Goal: Find specific page/section: Find specific page/section

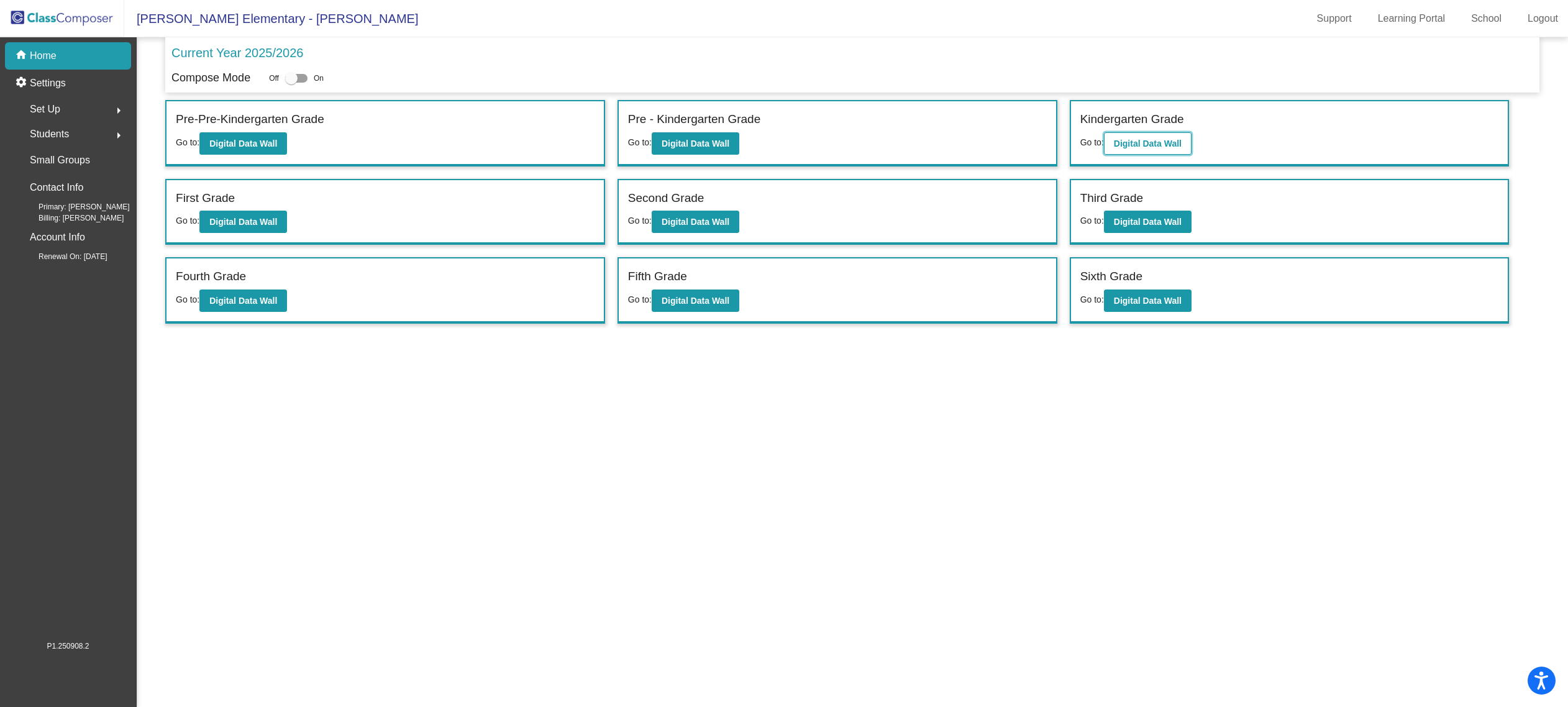
click at [1168, 141] on b "Digital Data Wall" at bounding box center [1148, 144] width 68 height 10
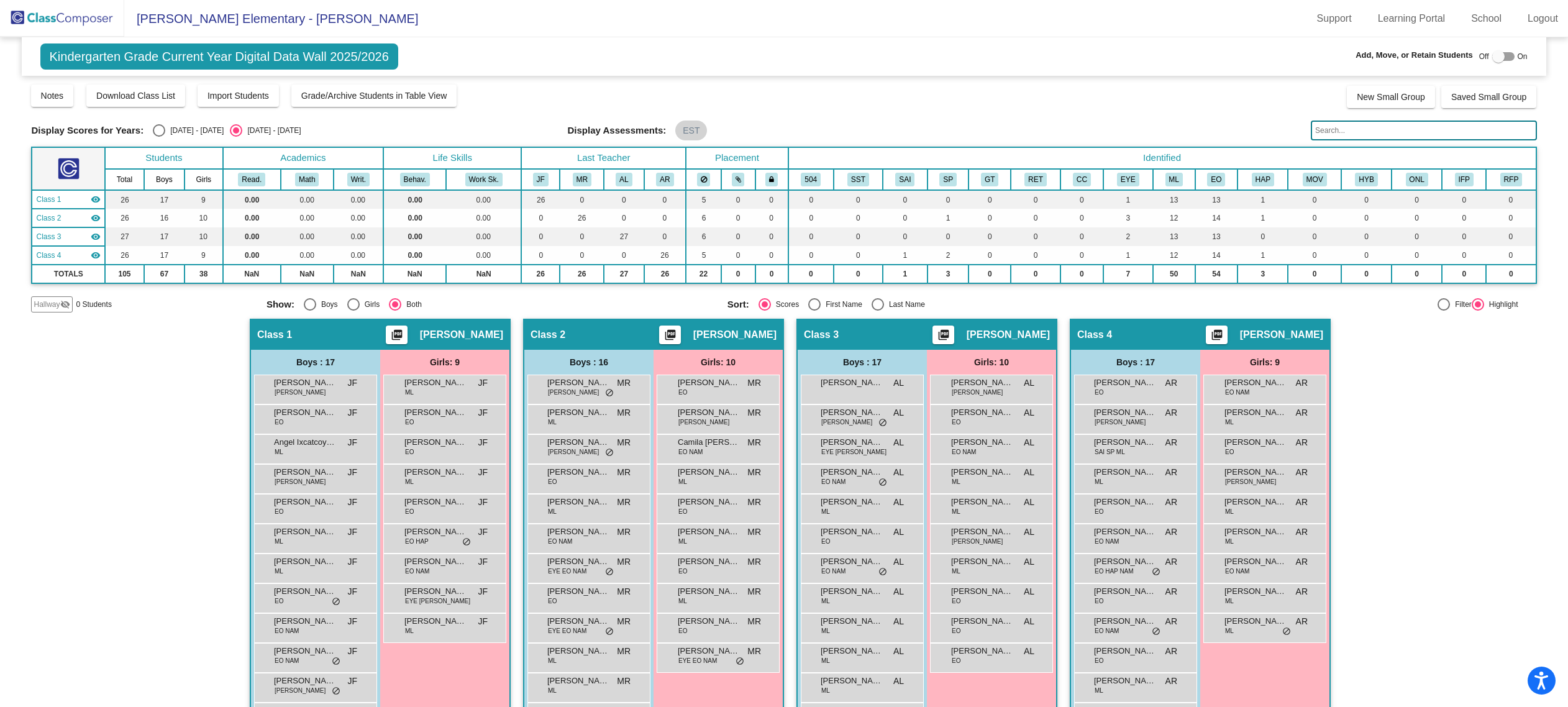
click at [1371, 129] on input "text" at bounding box center [1423, 131] width 225 height 20
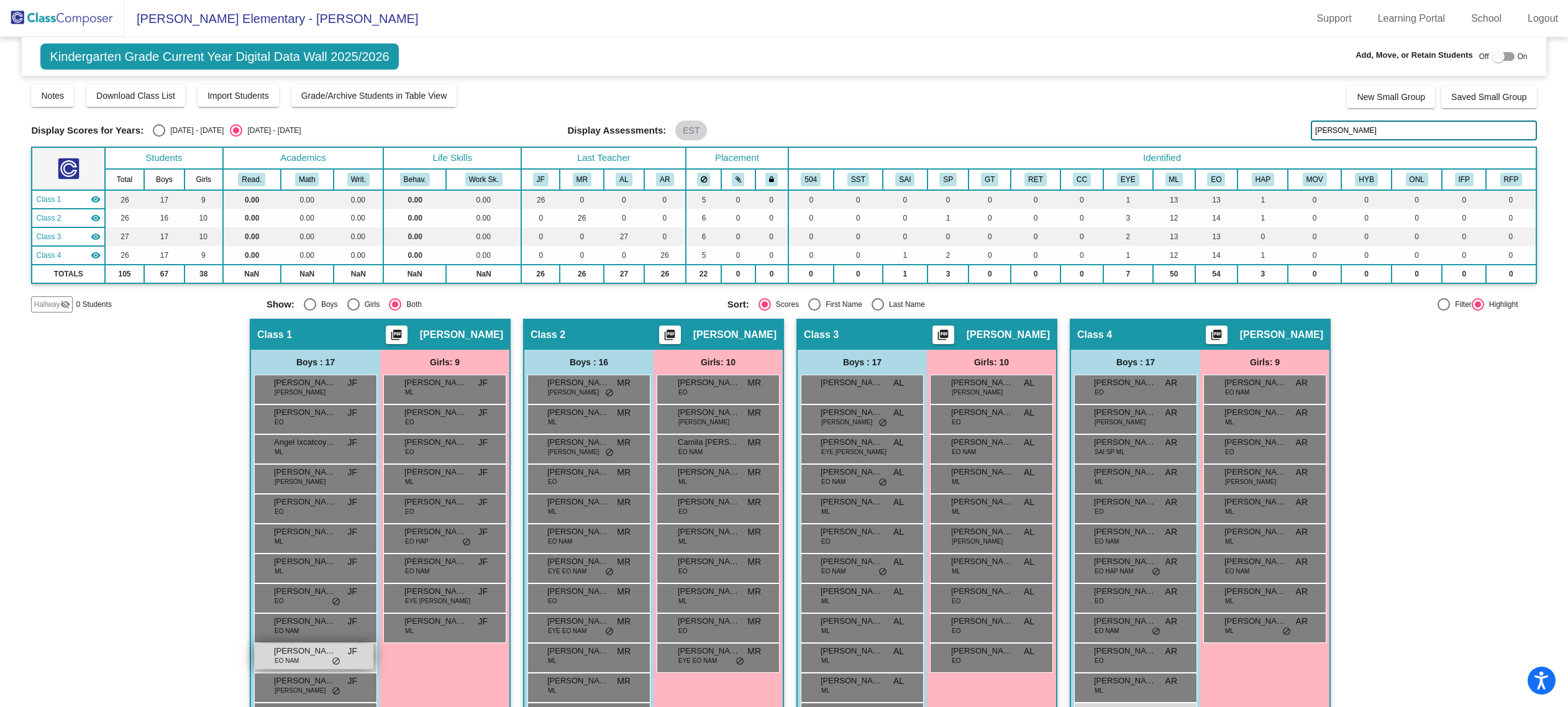
type input "[PERSON_NAME]"
click at [317, 650] on span "[PERSON_NAME]" at bounding box center [305, 650] width 62 height 12
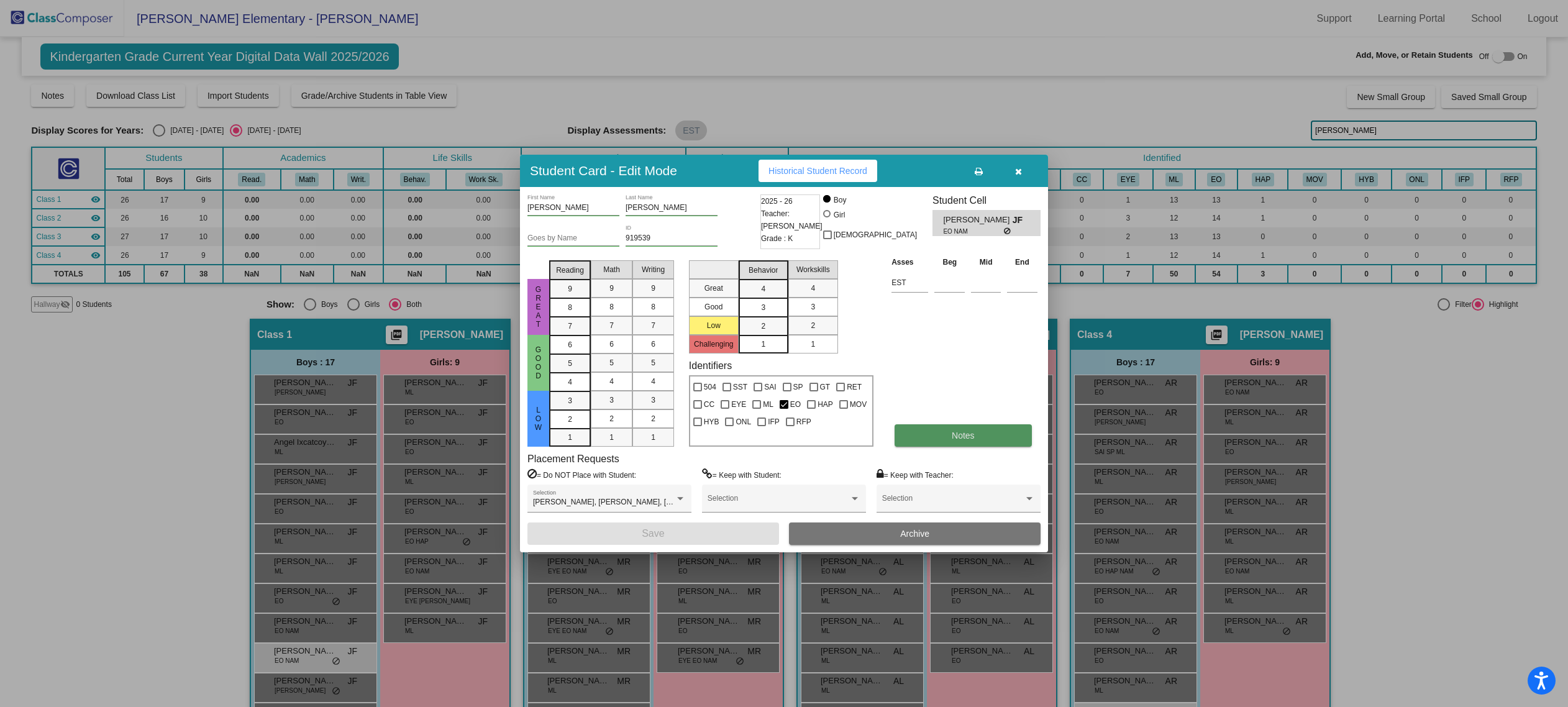
click at [953, 431] on span "Notes" at bounding box center [963, 436] width 23 height 10
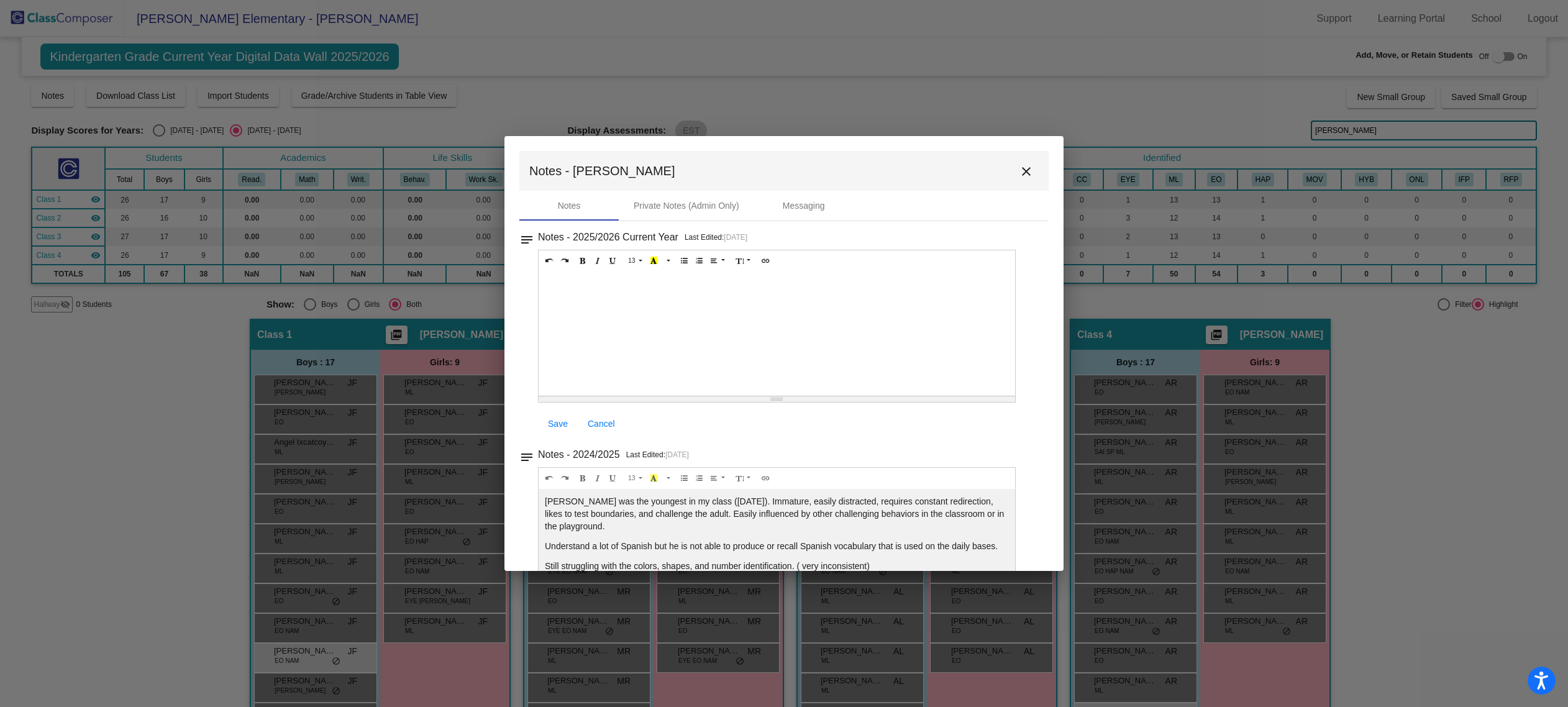
click at [1024, 171] on mat-icon "close" at bounding box center [1025, 171] width 15 height 15
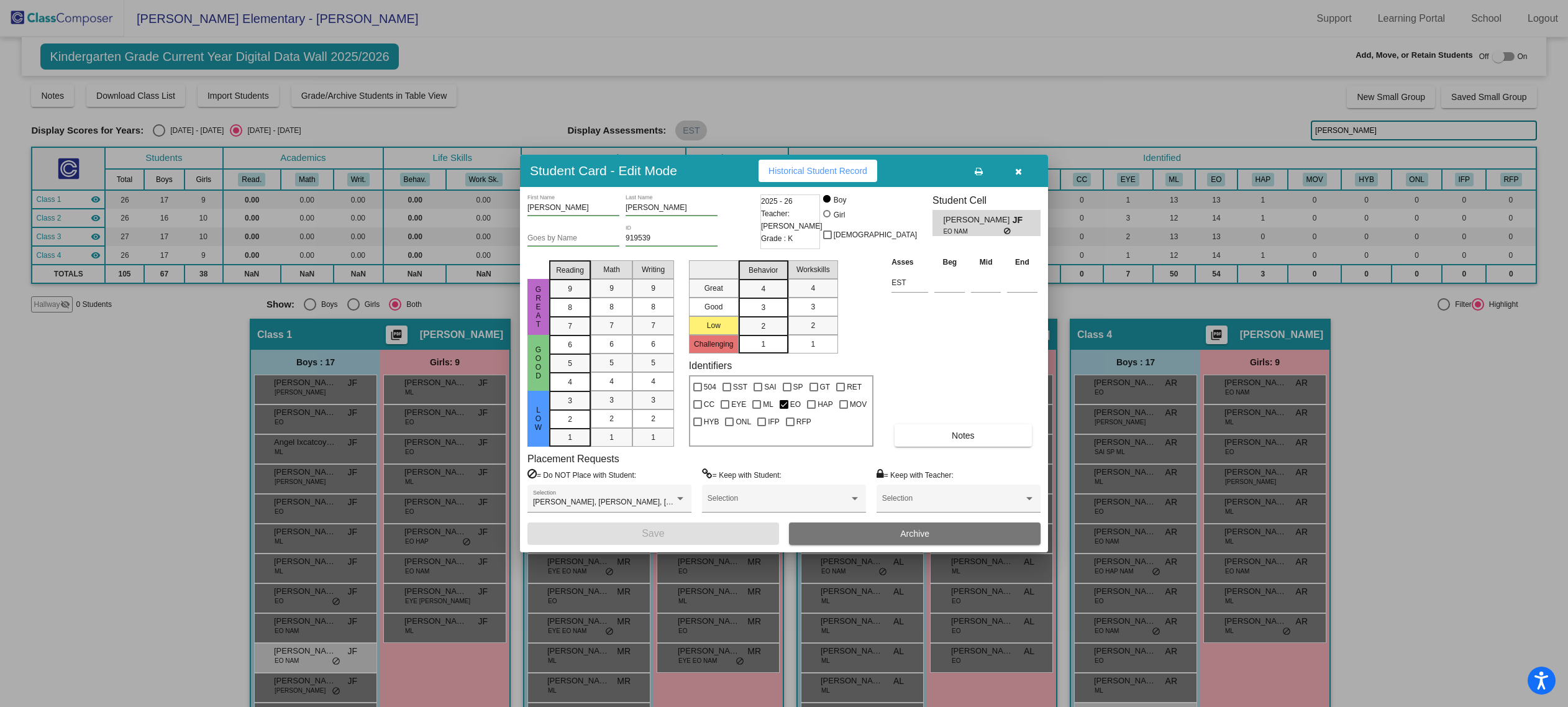
click at [1020, 171] on icon "button" at bounding box center [1018, 172] width 7 height 9
